Goal: Communication & Community: Participate in discussion

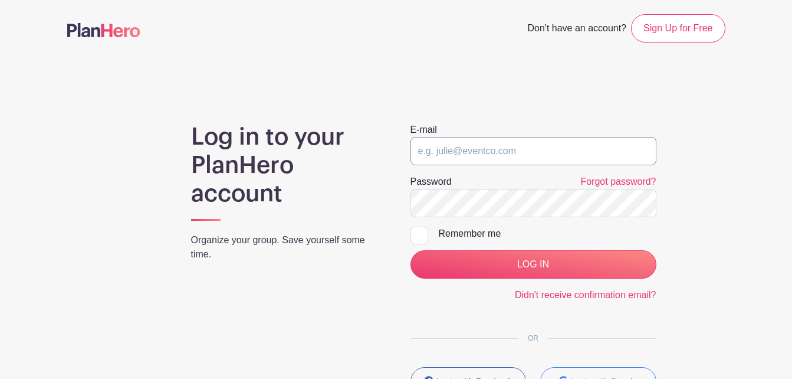
type input "speloquin3@msn.com"
click at [446, 231] on div "Remember me" at bounding box center [548, 234] width 218 height 14
click at [418, 231] on input "Remember me" at bounding box center [415, 231] width 8 height 8
checkbox input "true"
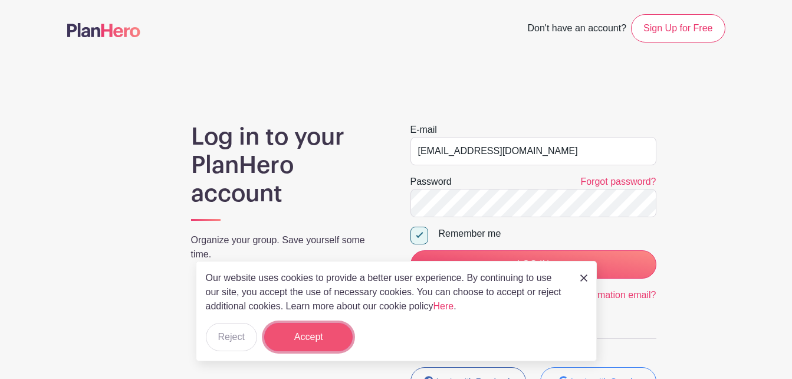
click at [301, 339] on button "Accept" at bounding box center [308, 337] width 88 height 28
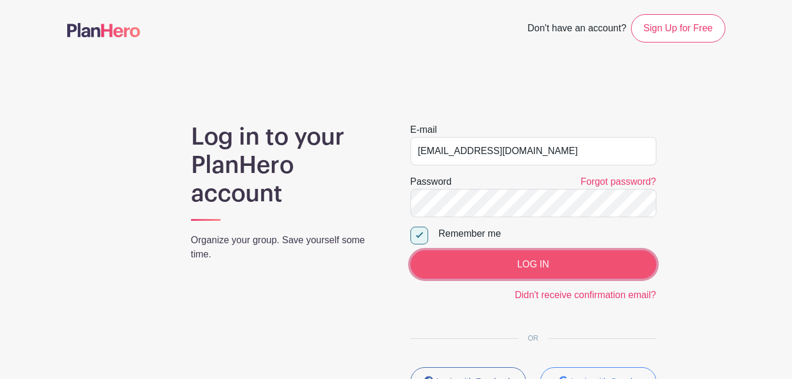
click at [536, 270] on input "LOG IN" at bounding box center [534, 264] width 246 height 28
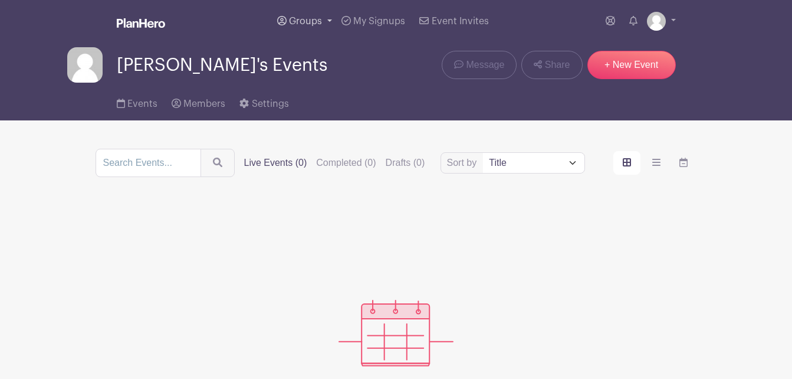
click at [330, 18] on link "Groups" at bounding box center [305, 21] width 64 height 42
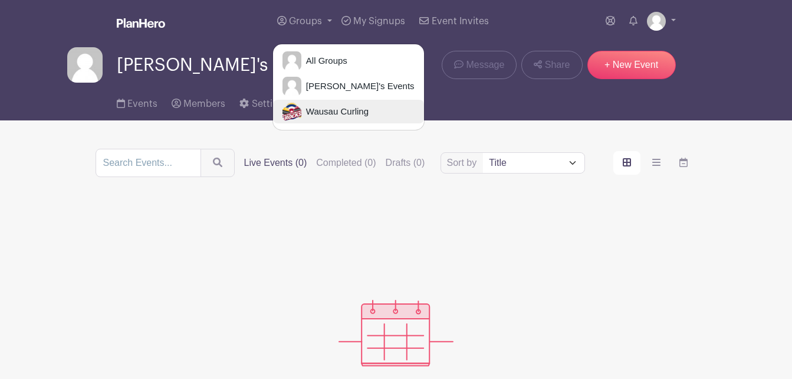
click at [317, 110] on span "Wausau Curling" at bounding box center [334, 112] width 67 height 14
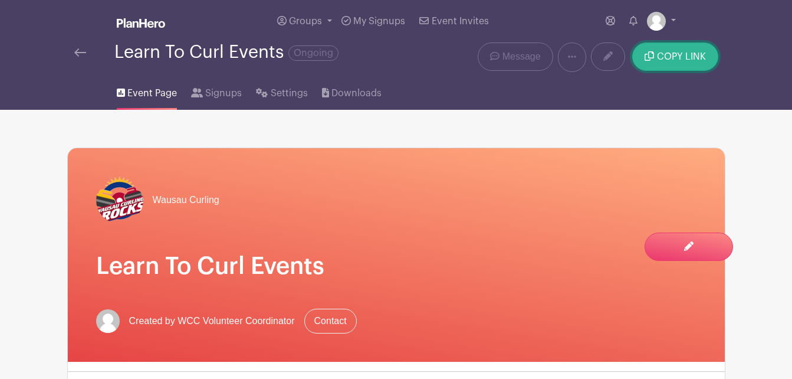
click at [678, 45] on button "COPY LINK" at bounding box center [675, 56] width 86 height 28
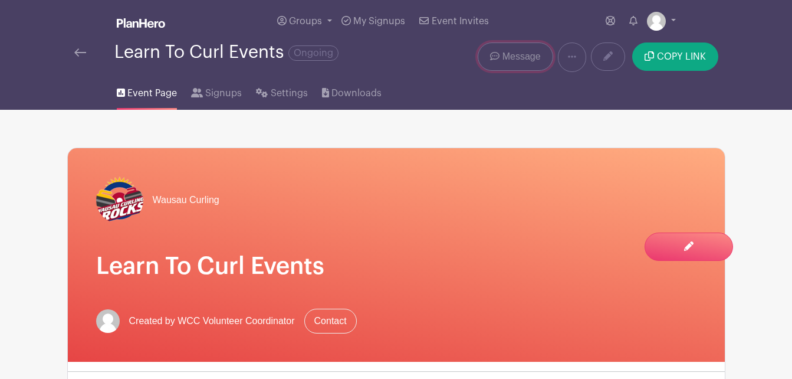
click at [513, 58] on span "Message" at bounding box center [522, 57] width 38 height 14
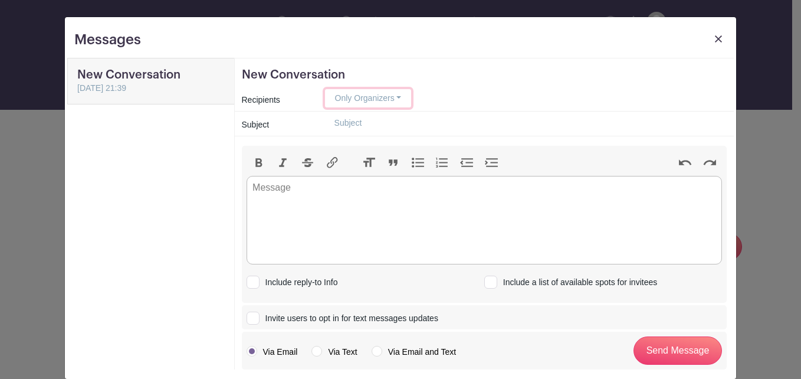
click at [390, 96] on button "Only Organizers" at bounding box center [368, 98] width 87 height 18
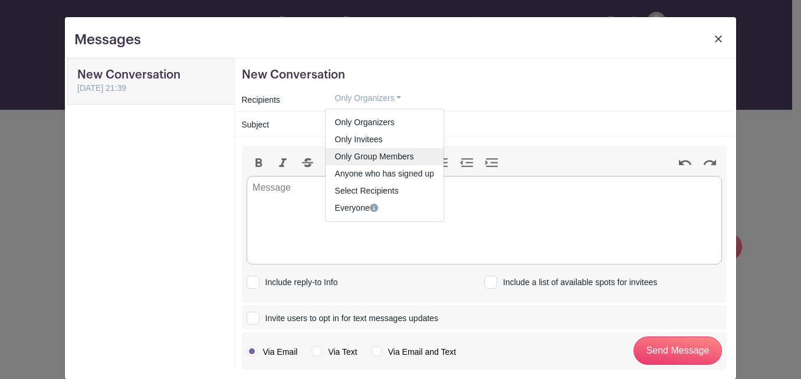
click at [390, 153] on link "Only Group Members" at bounding box center [385, 156] width 118 height 17
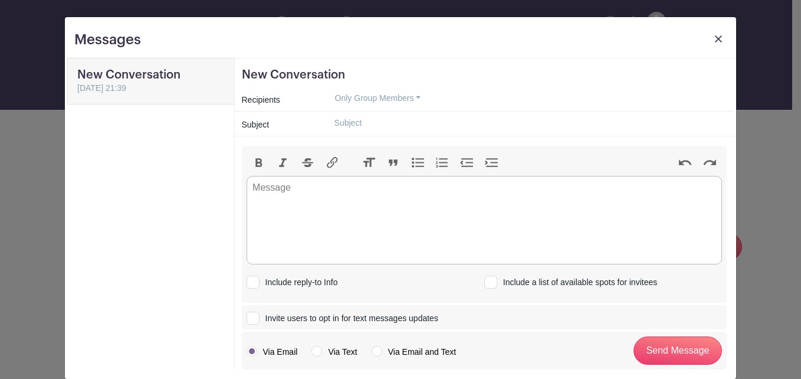
click at [376, 122] on input "text" at bounding box center [526, 123] width 402 height 18
type input "Sprinter Business Solutions L2C [DATE]"
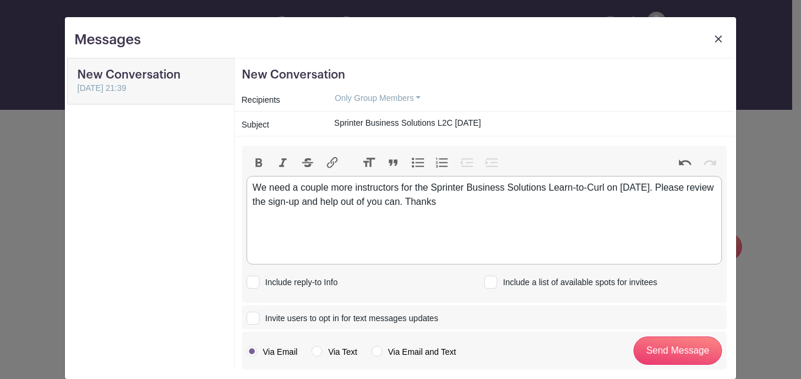
type trix-editor "<div>We need a couple more instructors for the Sprinter Business Solutions Lear…"
click at [675, 347] on input "Send Message" at bounding box center [678, 350] width 88 height 28
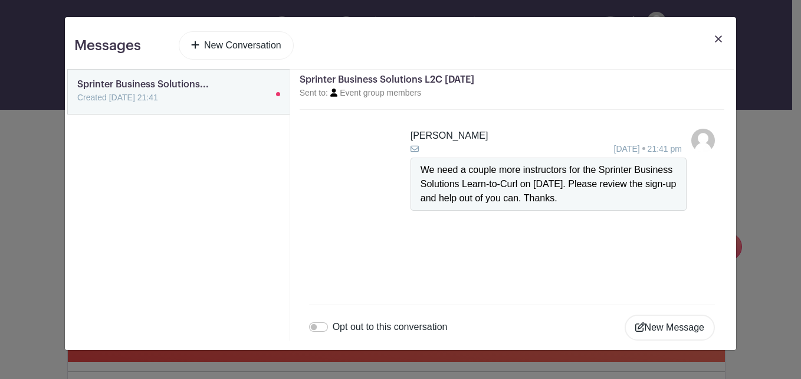
click at [718, 35] on img at bounding box center [718, 38] width 7 height 7
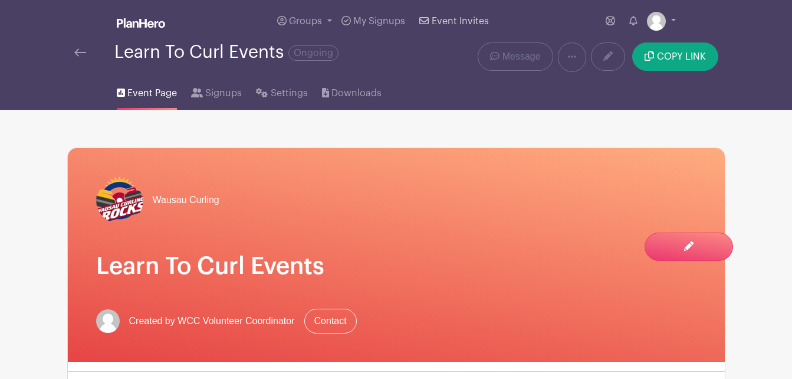
click at [451, 21] on span "Event Invites" at bounding box center [460, 21] width 57 height 9
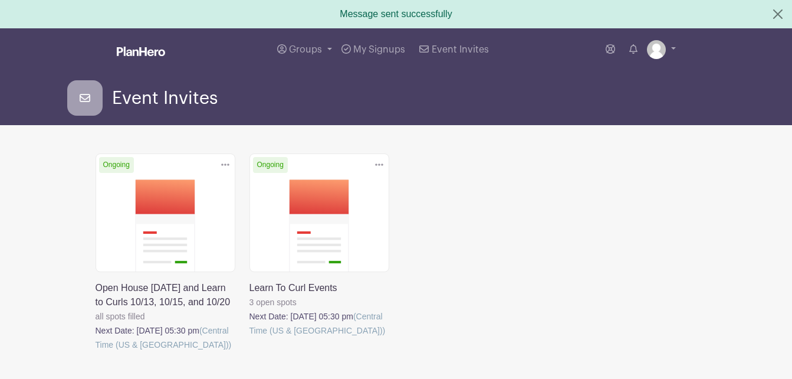
click at [250, 337] on link at bounding box center [250, 337] width 0 height 0
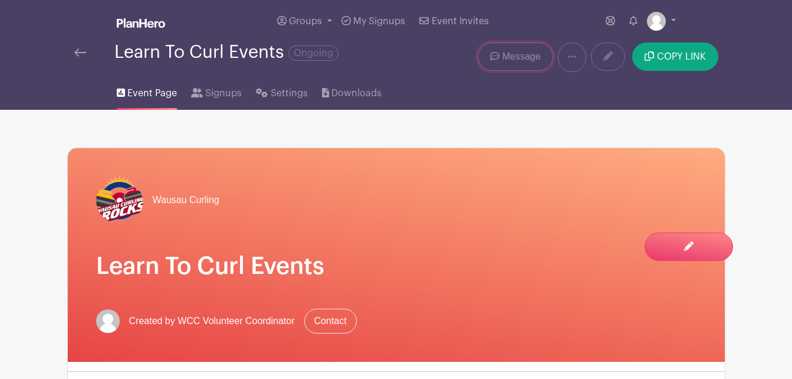
click at [516, 56] on span "Message" at bounding box center [522, 57] width 38 height 14
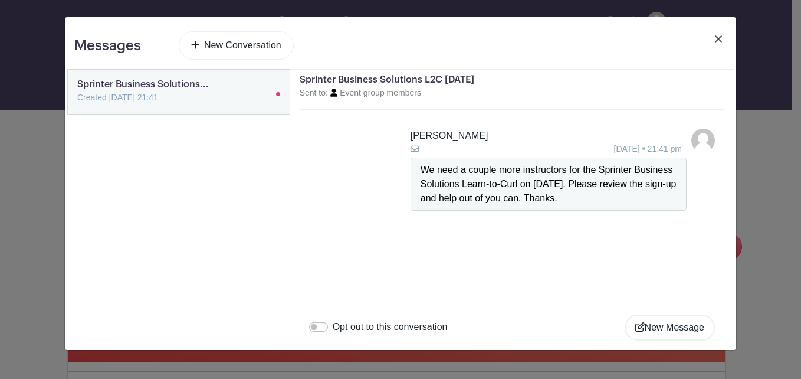
click at [77, 104] on link at bounding box center [77, 104] width 0 height 0
click at [647, 240] on ul "[PERSON_NAME] [DATE] 21:41 pm We need a couple more instructors for the Sprinte…" at bounding box center [512, 202] width 406 height 147
